Goal: Check status: Check status

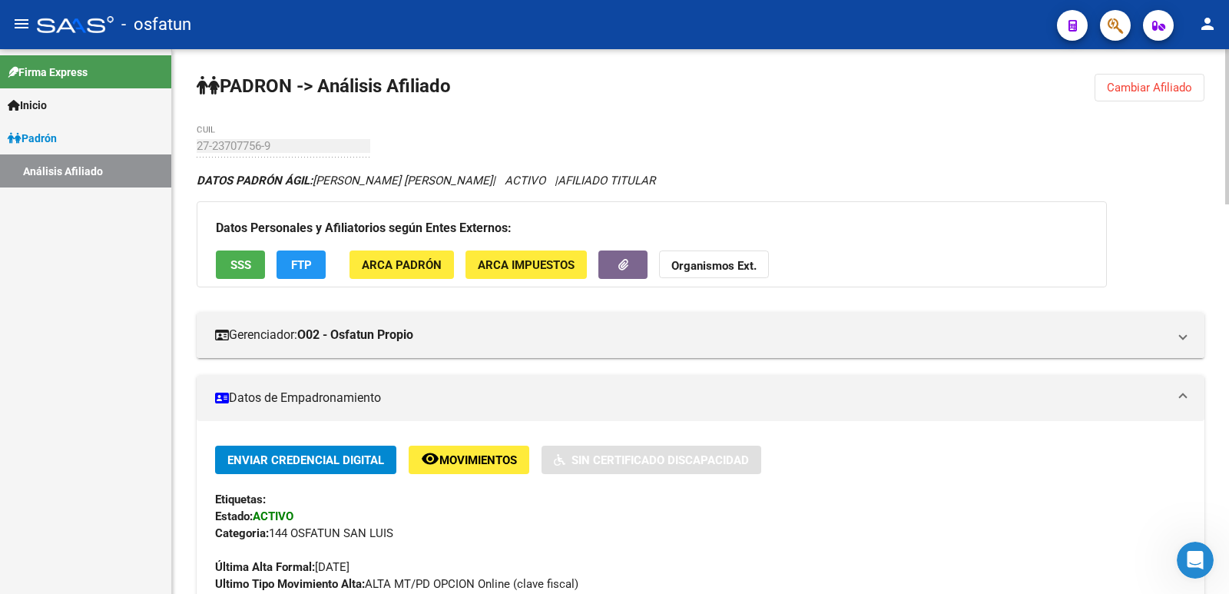
click at [1150, 81] on span "Cambiar Afiliado" at bounding box center [1149, 88] width 85 height 14
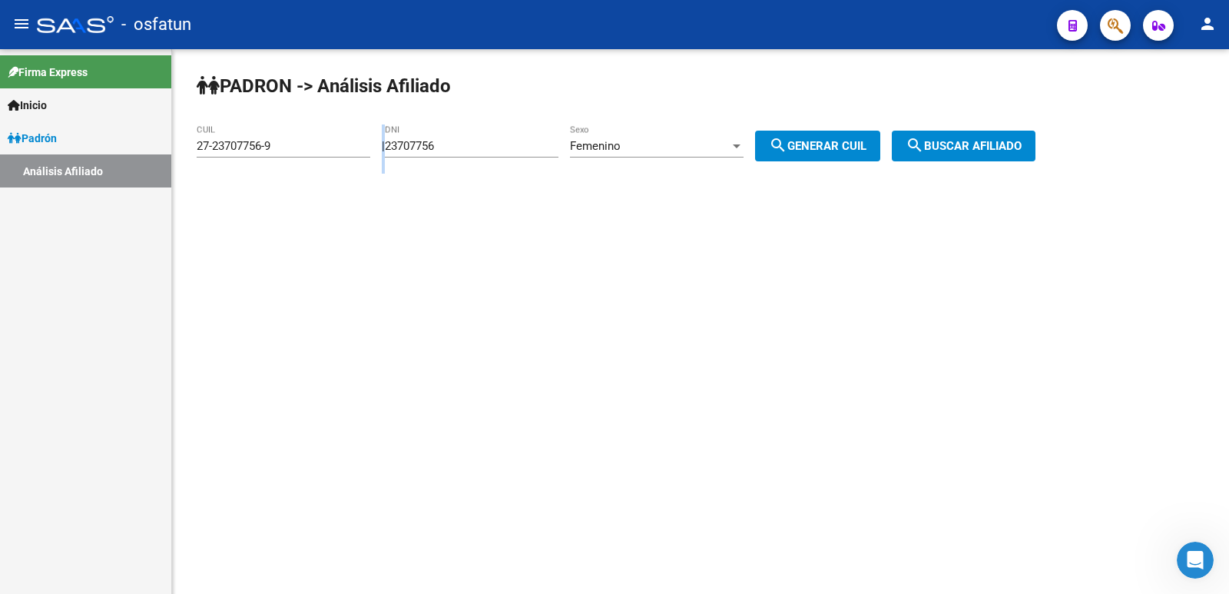
drag, startPoint x: 488, startPoint y: 161, endPoint x: 316, endPoint y: 173, distance: 173.2
click at [316, 173] on div "[PERSON_NAME] -> Análisis Afiliado 27-23707756-9 CUIL | 23707756 DNI Femenino S…" at bounding box center [700, 129] width 1057 height 161
click at [482, 145] on input "23707756" at bounding box center [472, 146] width 174 height 14
drag, startPoint x: 482, startPoint y: 145, endPoint x: 377, endPoint y: 163, distance: 106.7
click at [377, 163] on div "[PERSON_NAME] -> Análisis Afiliado 27-23707756-9 CUIL | 23707756 DNI Femenino S…" at bounding box center [700, 129] width 1057 height 161
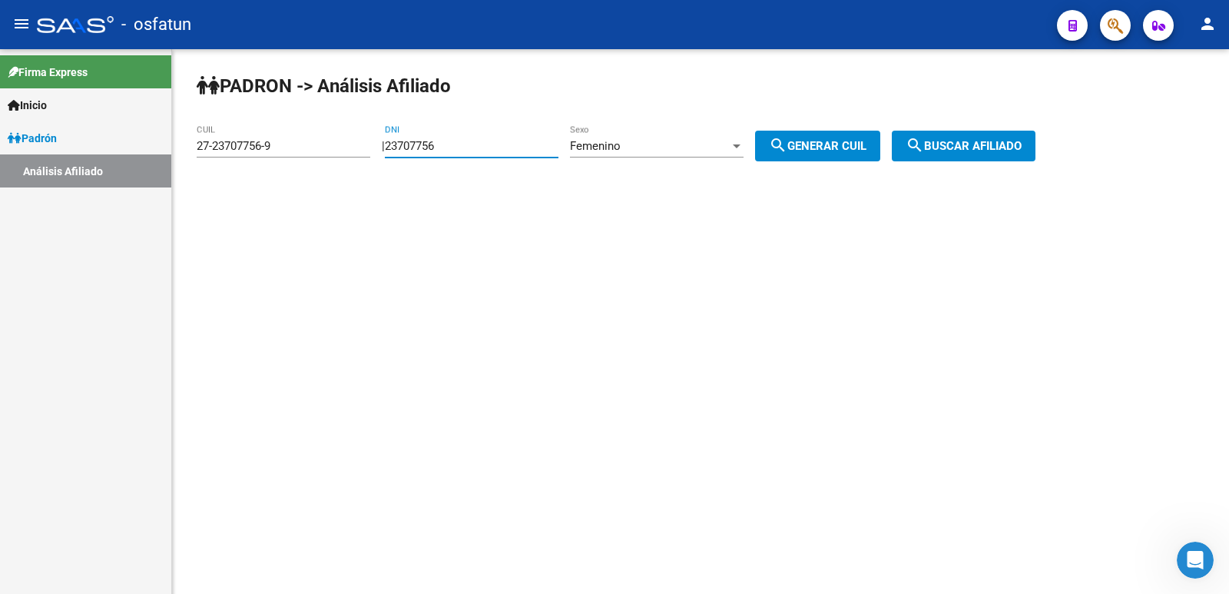
paste input "37296307"
type input "37296307"
click at [661, 148] on div "Femenino" at bounding box center [650, 146] width 160 height 14
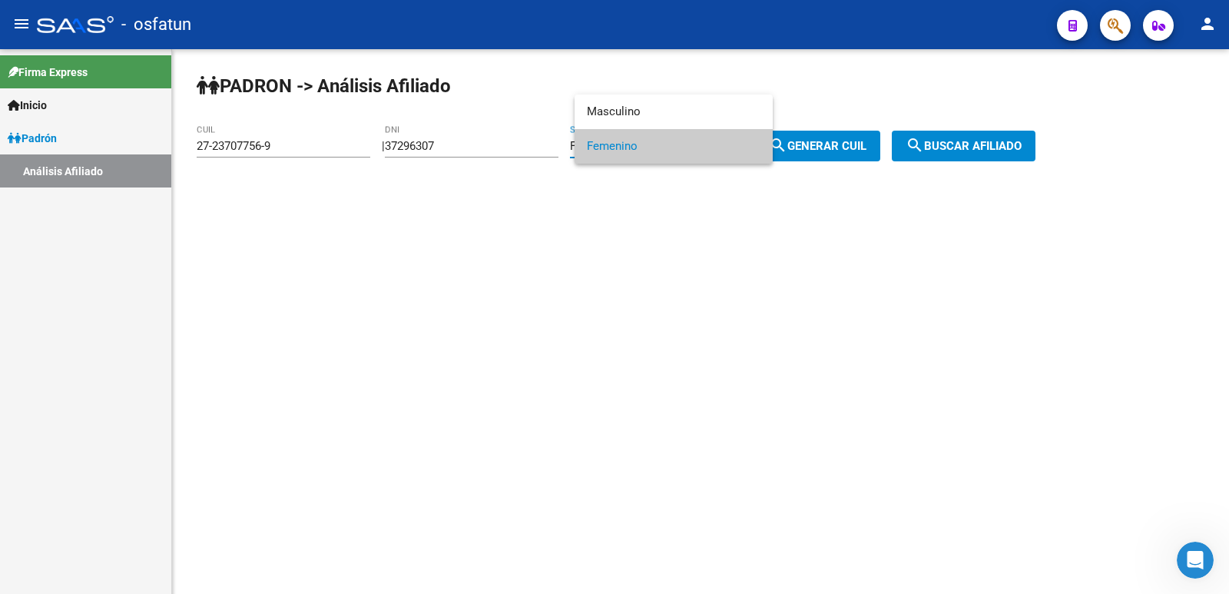
drag, startPoint x: 831, startPoint y: 167, endPoint x: 843, endPoint y: 138, distance: 31.0
click at [836, 151] on div at bounding box center [614, 297] width 1229 height 594
drag, startPoint x: 843, startPoint y: 138, endPoint x: 935, endPoint y: 164, distance: 95.8
click at [846, 138] on button "search Generar CUIL" at bounding box center [817, 146] width 125 height 31
type input "27-37296307-2"
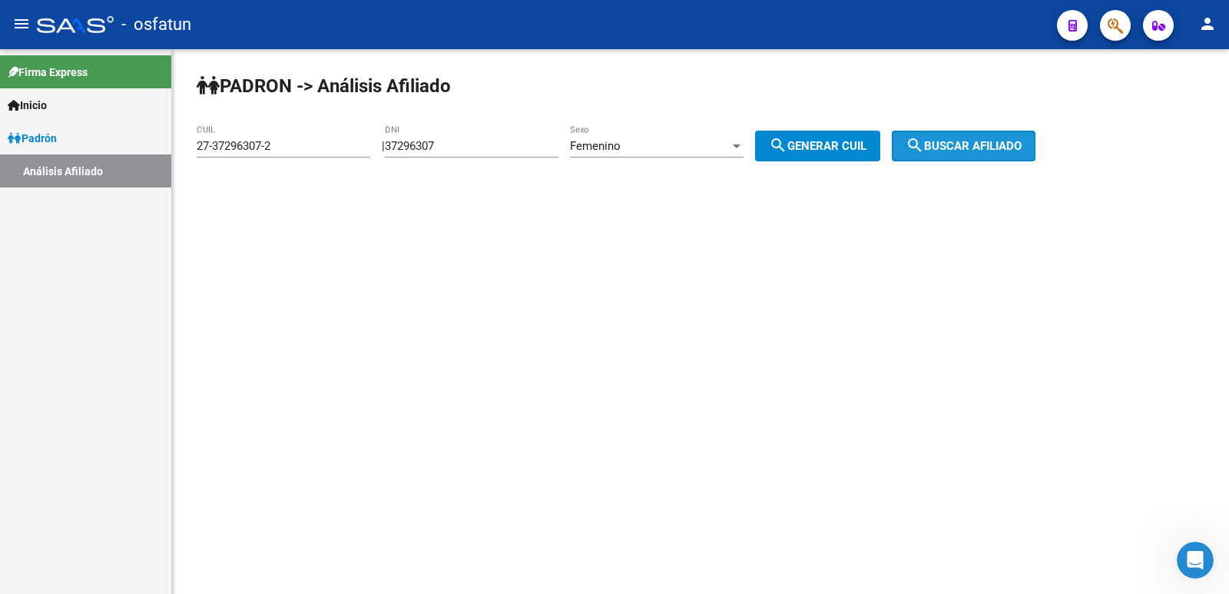
drag, startPoint x: 958, startPoint y: 160, endPoint x: 956, endPoint y: 148, distance: 11.6
click at [958, 159] on button "search Buscar afiliado" at bounding box center [964, 146] width 144 height 31
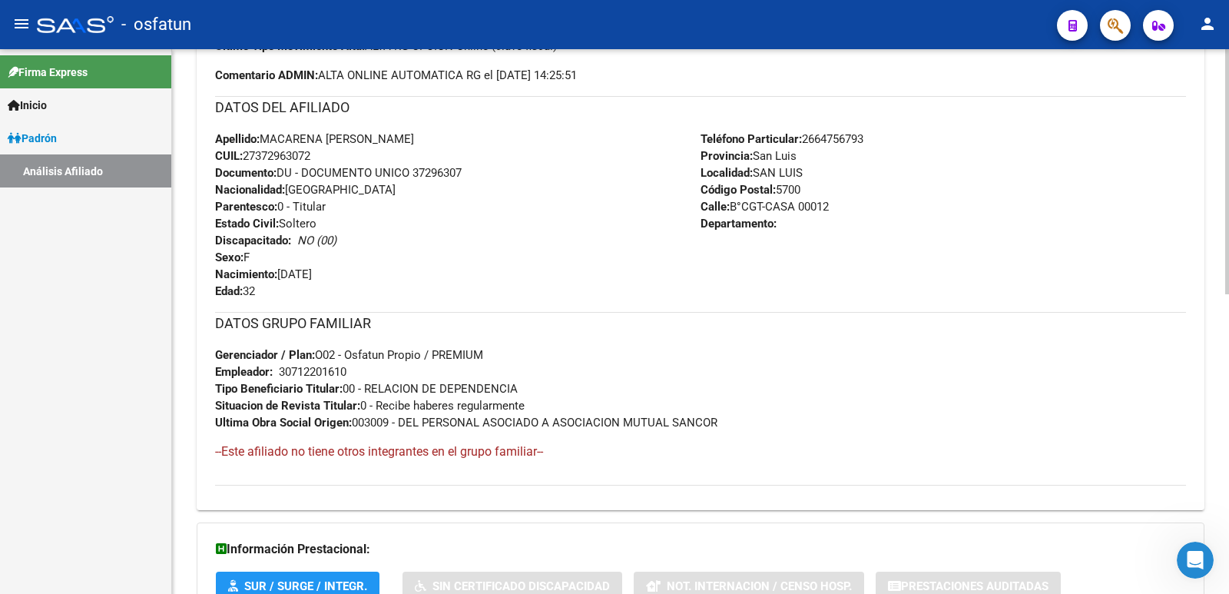
scroll to position [666, 0]
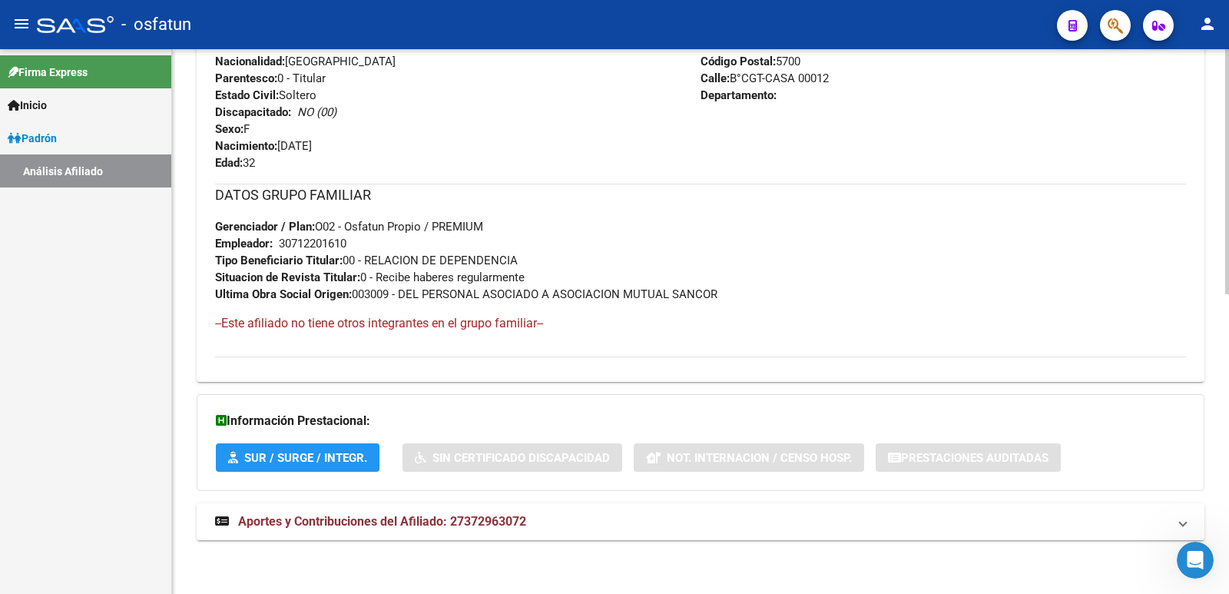
click at [490, 537] on mat-expansion-panel-header "Aportes y Contribuciones del Afiliado: 27372963072" at bounding box center [701, 521] width 1008 height 37
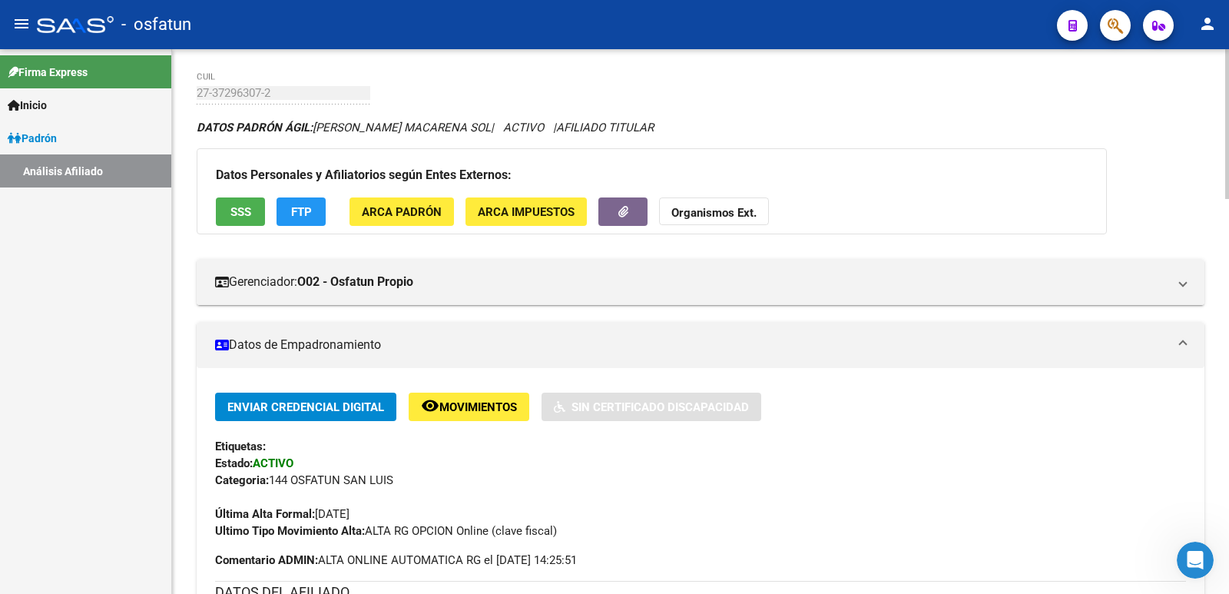
scroll to position [0, 0]
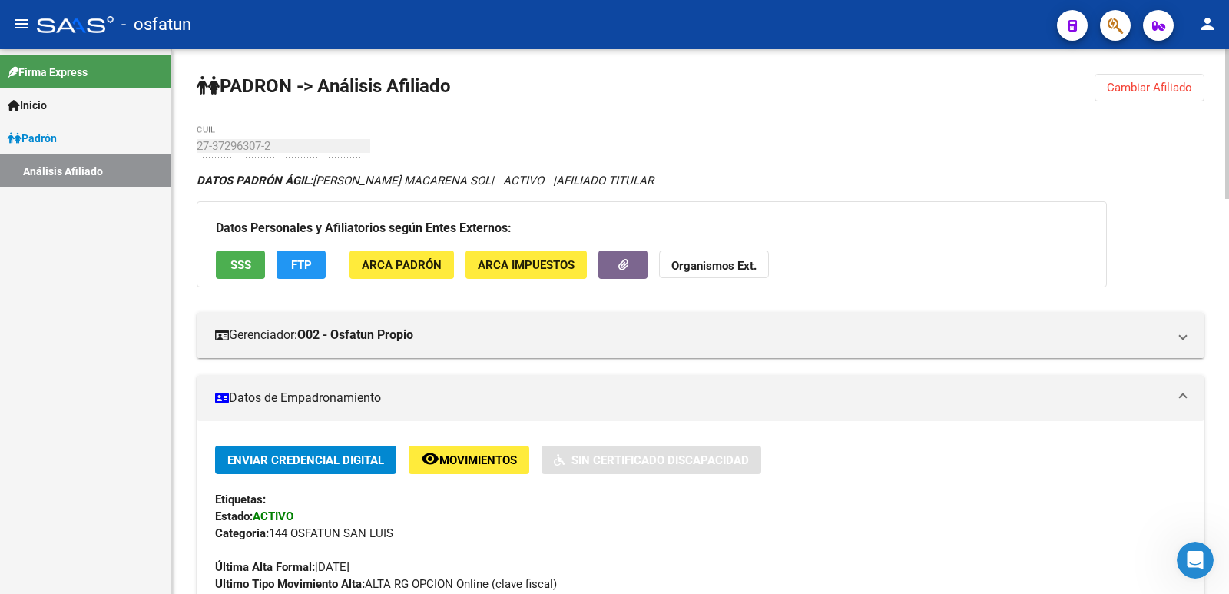
click at [1125, 88] on span "Cambiar Afiliado" at bounding box center [1149, 88] width 85 height 14
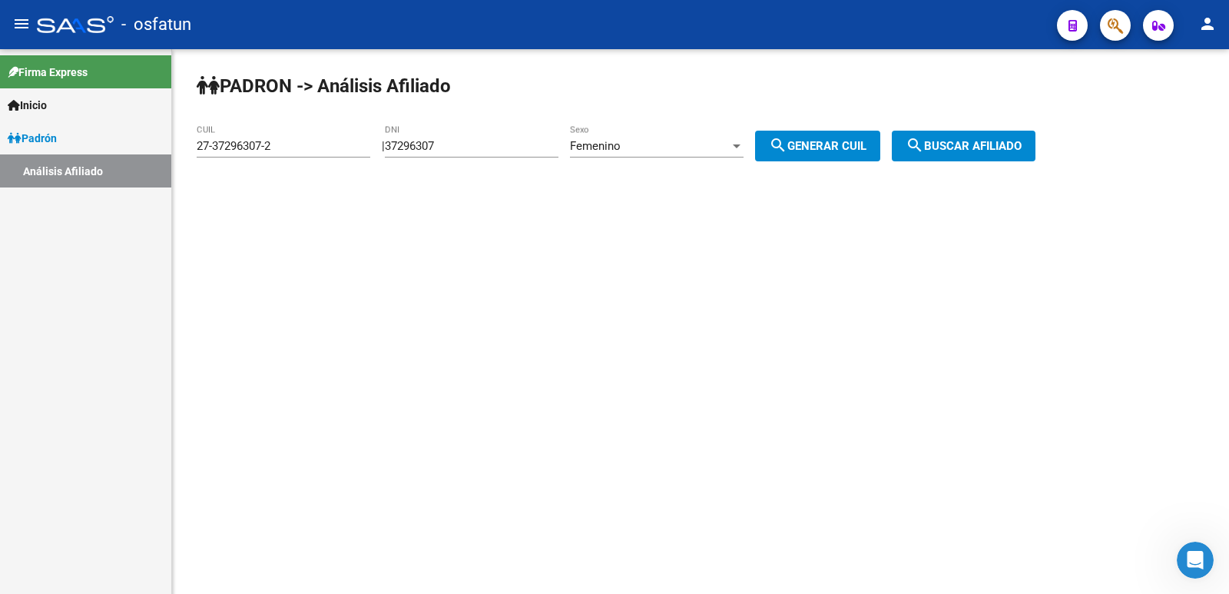
drag, startPoint x: 528, startPoint y: 159, endPoint x: 516, endPoint y: 151, distance: 14.3
click at [518, 152] on div "37296307 DNI" at bounding box center [472, 148] width 174 height 48
click at [515, 148] on input "37296307" at bounding box center [472, 146] width 174 height 14
click at [846, 147] on span "search Generar CUIL" at bounding box center [818, 146] width 98 height 14
drag, startPoint x: 989, startPoint y: 137, endPoint x: 872, endPoint y: 233, distance: 151.3
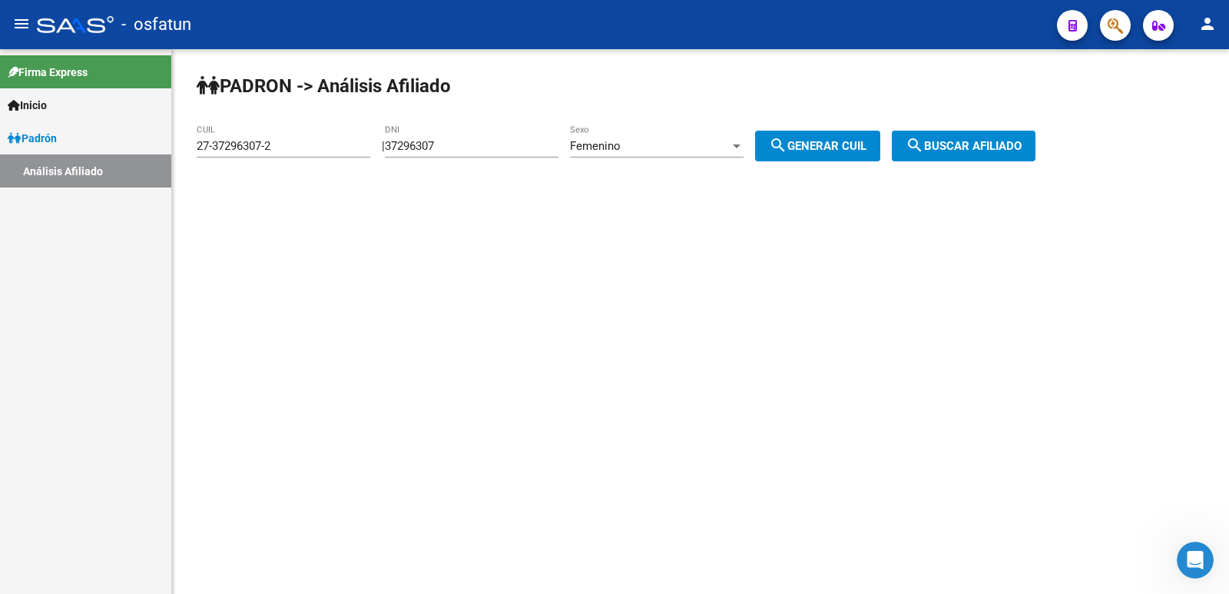
click at [990, 137] on button "search Buscar afiliado" at bounding box center [964, 146] width 144 height 31
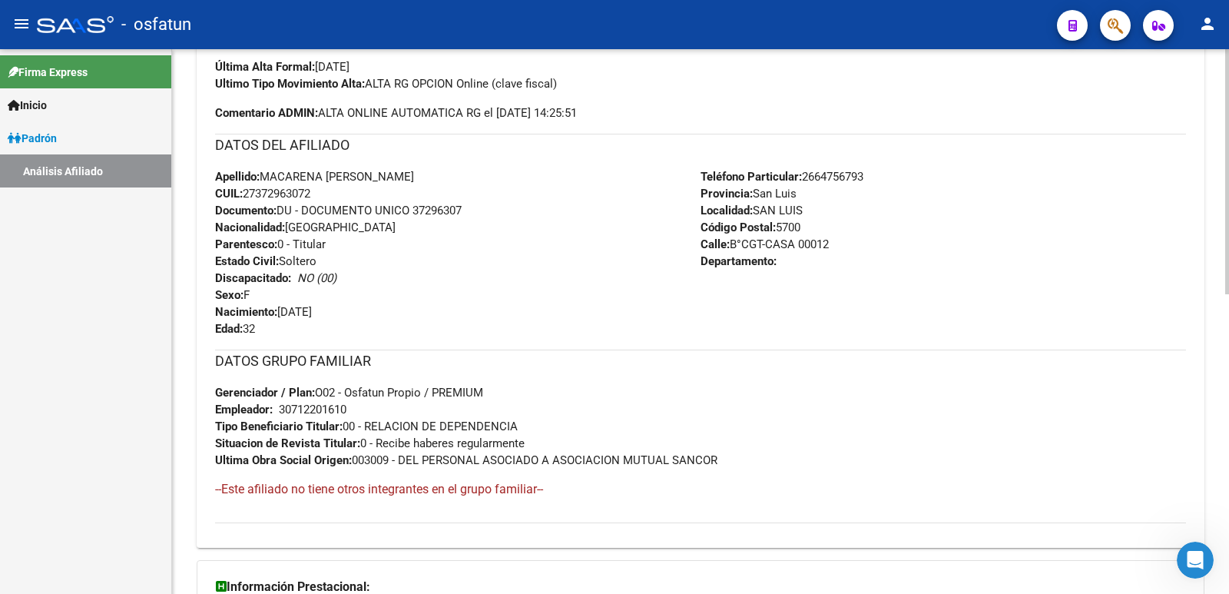
scroll to position [666, 0]
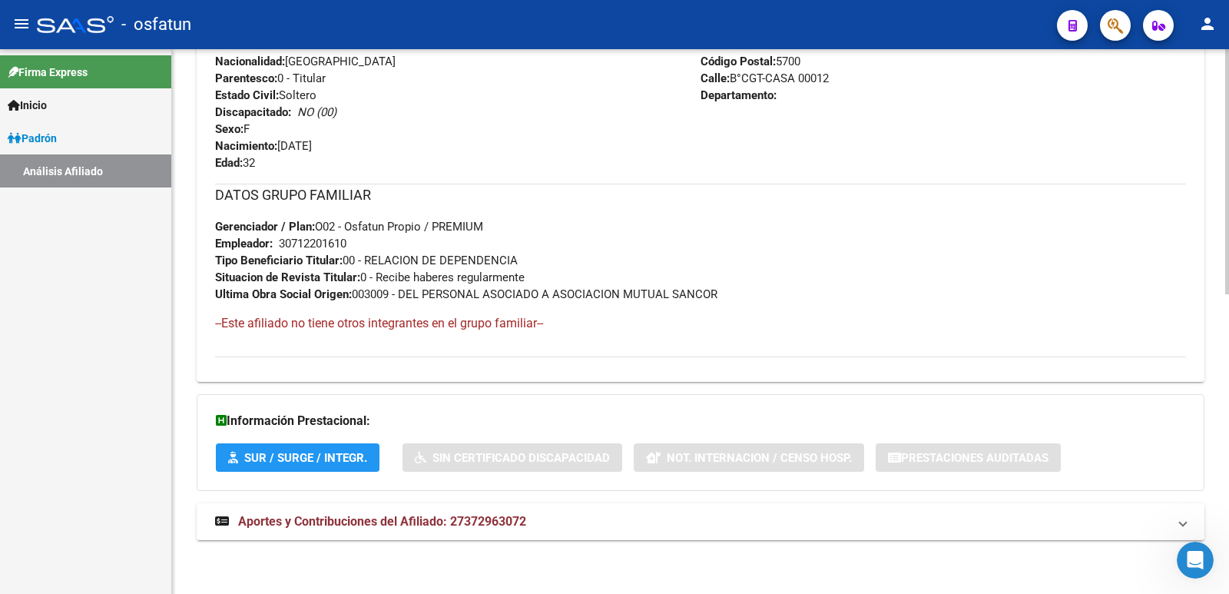
click at [460, 512] on mat-expansion-panel-header "Aportes y Contribuciones del Afiliado: 27372963072" at bounding box center [701, 521] width 1008 height 37
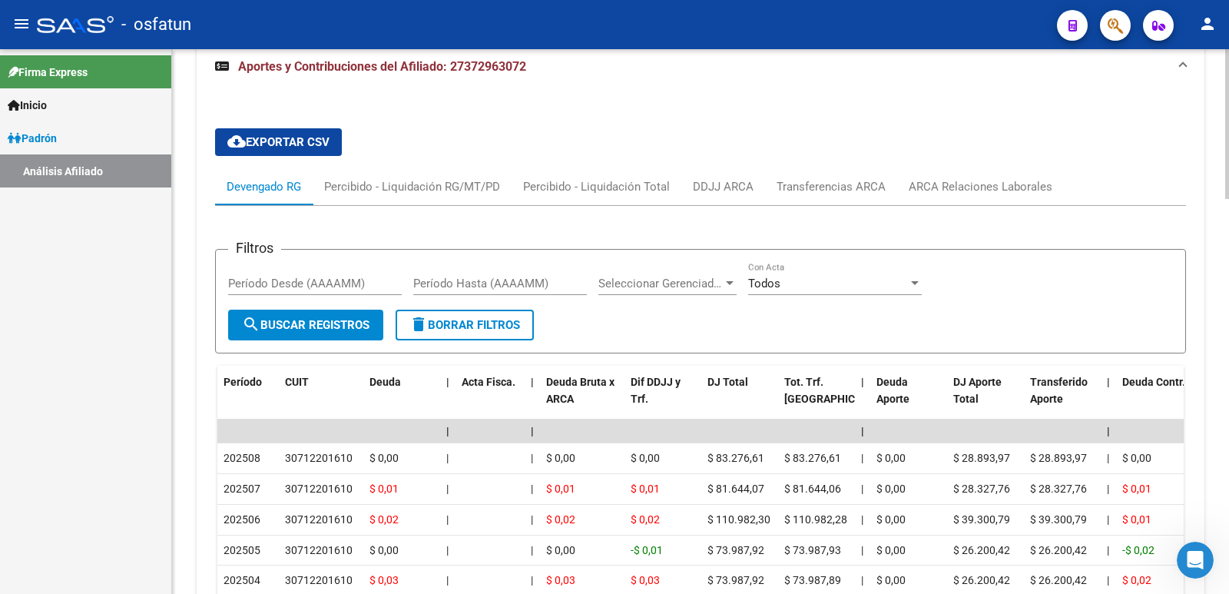
scroll to position [1435, 0]
